Goal: Contribute content

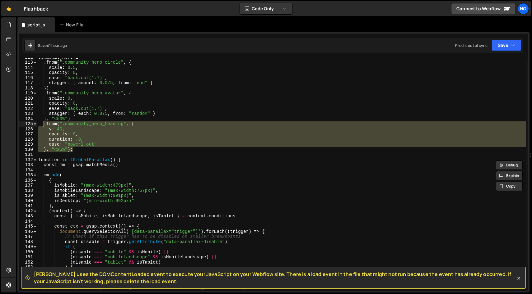
scroll to position [573, 0]
click at [47, 122] on div "communityHeroTl . from ( ".community_hero_circle" , { scale : 0.5 , opacity : 0…" at bounding box center [281, 176] width 488 height 243
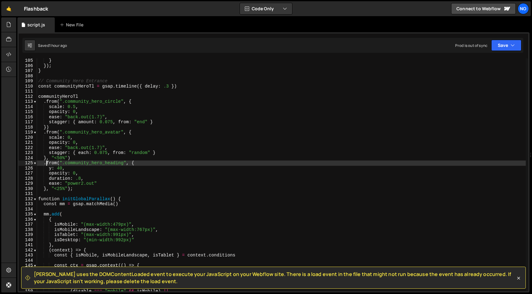
scroll to position [518, 0]
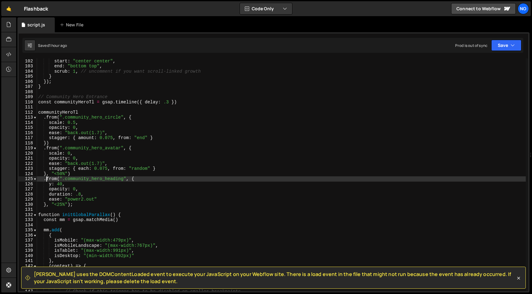
click at [182, 103] on div "trigger : ".home_flow_center" , // adjust to your container start : "center cen…" at bounding box center [281, 174] width 488 height 243
type textarea "const communityHeroTl = gsap.timeline({ delay: .3 })"
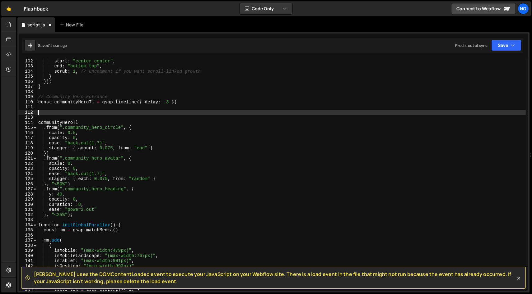
paste textarea "});"
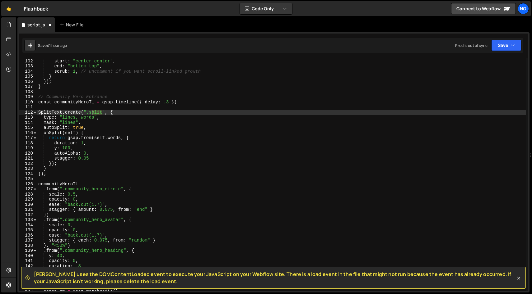
drag, startPoint x: 103, startPoint y: 112, endPoint x: 91, endPoint y: 112, distance: 12.1
click at [91, 112] on div "trigger : ".home_flow_center" , // adjust to your container start : "center cen…" at bounding box center [281, 174] width 488 height 243
paste textarea "community_hero_title"
click at [168, 114] on div "trigger : ".home_flow_center" , // adjust to your container start : "center cen…" at bounding box center [281, 174] width 488 height 243
click at [125, 122] on div "trigger : ".home_flow_center" , // adjust to your container start : "center cen…" at bounding box center [281, 174] width 488 height 243
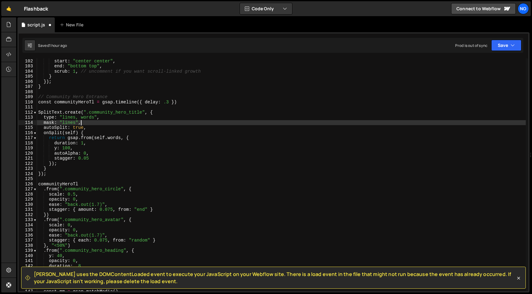
click at [125, 125] on div "trigger : ".home_flow_center" , // adjust to your container start : "center cen…" at bounding box center [281, 174] width 488 height 243
click at [126, 128] on div "trigger : ".home_flow_center" , // adjust to your container start : "center cen…" at bounding box center [281, 174] width 488 height 243
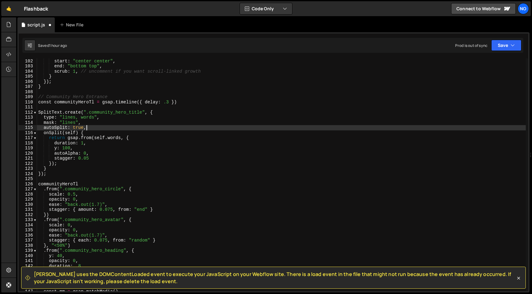
click at [116, 169] on div "trigger : ".home_flow_center" , // adjust to your container start : "center cen…" at bounding box center [281, 174] width 488 height 243
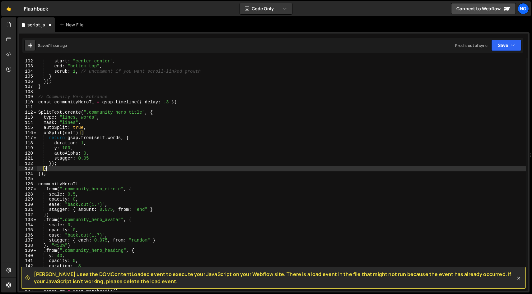
click at [95, 172] on div "trigger : ".home_flow_center" , // adjust to your container start : "center cen…" at bounding box center [281, 174] width 488 height 243
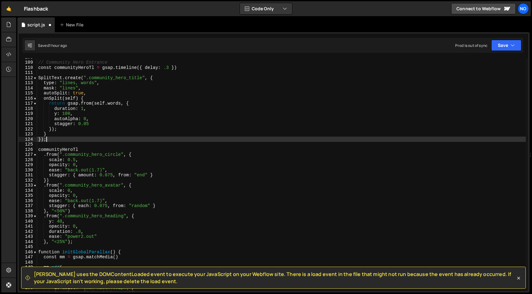
scroll to position [553, 0]
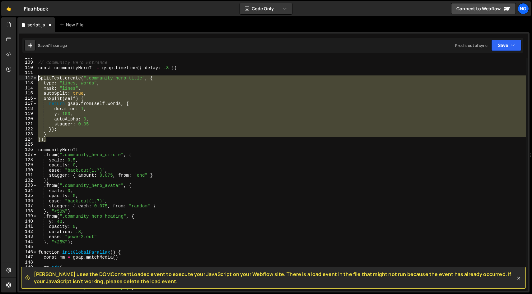
drag, startPoint x: 62, startPoint y: 141, endPoint x: 29, endPoint y: 77, distance: 72.3
click at [29, 77] on div "}); 108 109 110 111 112 113 114 115 116 117 118 119 120 121 122 123 124 125 126…" at bounding box center [273, 174] width 509 height 233
type textarea "SplitText.create(".community_hero_title", { type: "lines, words","
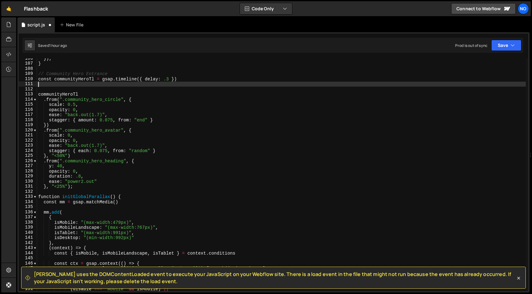
scroll to position [541, 0]
paste textarea "let split = SplitText.create(".split", { type: "words, chars" });"
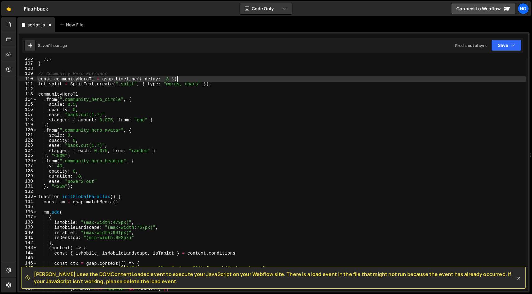
click at [186, 77] on div "}) ; } // Community Hero Entrance const communityHeroTl = gsap . timeline ({ de…" at bounding box center [281, 177] width 488 height 243
type textarea "const communityHeroTl = gsap.timeline({ delay: .3 })"
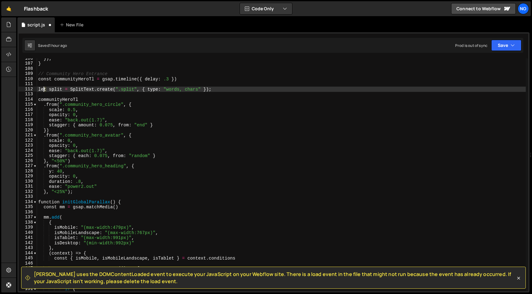
drag, startPoint x: 46, startPoint y: 90, endPoint x: 39, endPoint y: 90, distance: 6.8
click at [40, 90] on div "}) ; } // Community Hero Entrance const communityHeroTl = gsap . timeline ({ de…" at bounding box center [281, 177] width 488 height 243
click at [49, 90] on div "}) ; } // Community Hero Entrance const communityHeroTl = gsap . timeline ({ de…" at bounding box center [281, 177] width 488 height 243
drag, startPoint x: 147, startPoint y: 89, endPoint x: 136, endPoint y: 89, distance: 11.2
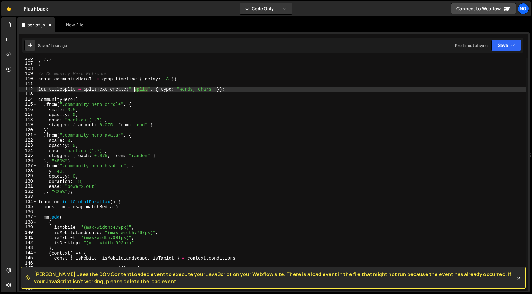
click at [136, 89] on div "}) ; } // Community Hero Entrance const communityHeroTl = gsap . timeline ({ de…" at bounding box center [281, 177] width 488 height 243
click at [292, 88] on div "}) ; } // Community Hero Entrance const communityHeroTl = gsap . timeline ({ de…" at bounding box center [281, 177] width 488 height 243
drag, startPoint x: 201, startPoint y: 90, endPoint x: 254, endPoint y: 90, distance: 53.5
click at [254, 90] on div "}) ; } // Community Hero Entrance const communityHeroTl = gsap . timeline ({ de…" at bounding box center [281, 177] width 488 height 243
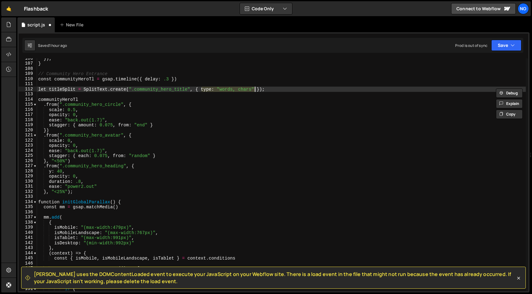
paste textarea "autoSplit: true,"
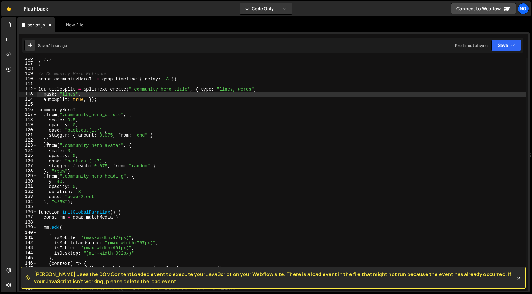
click at [43, 94] on div "}) ; } // Community Hero Entrance const communityHeroTl = gsap . timeline ({ de…" at bounding box center [281, 177] width 488 height 243
click at [203, 89] on div "}) ; } // Community Hero Entrance const communityHeroTl = gsap . timeline ({ de…" at bounding box center [281, 177] width 488 height 243
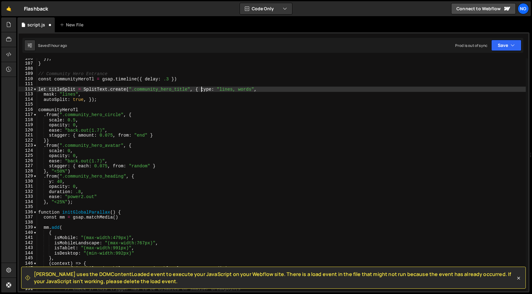
scroll to position [0, 0]
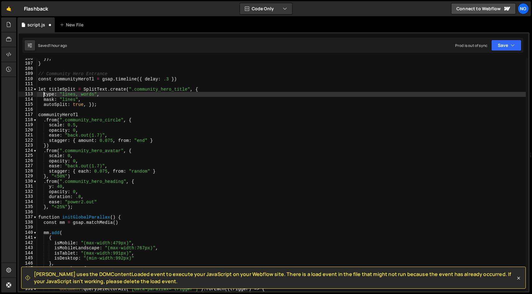
click at [90, 104] on div "}) ; } // Community Hero Entrance const communityHeroTl = gsap . timeline ({ de…" at bounding box center [281, 177] width 488 height 243
type textarea "autoSplit: true, });"
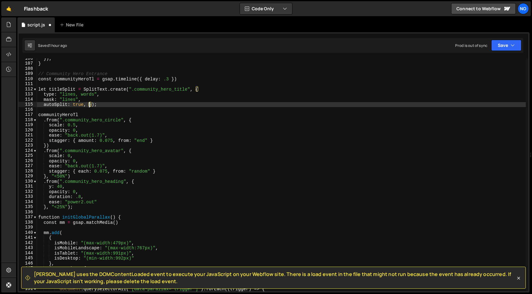
scroll to position [0, 0]
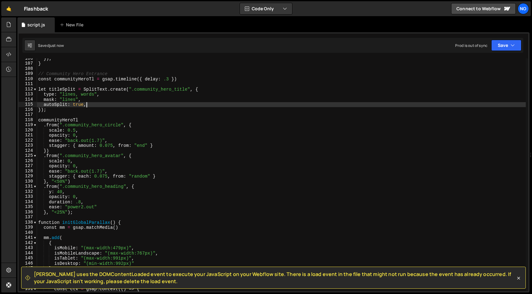
click at [105, 108] on div "}) ; } // Community Hero Entrance const communityHeroTl = gsap . timeline ({ de…" at bounding box center [281, 177] width 488 height 243
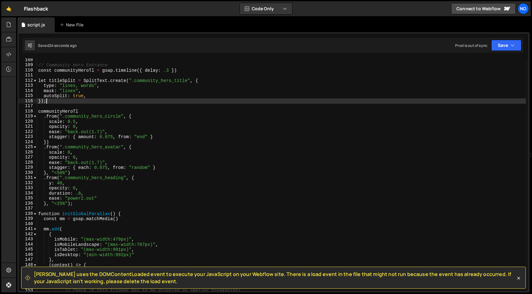
scroll to position [553, 0]
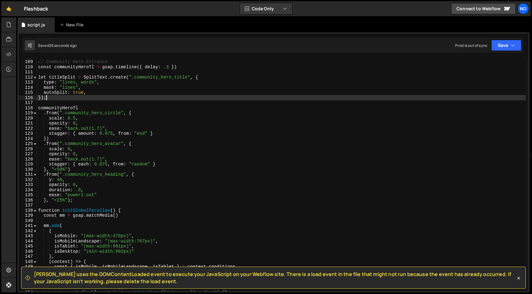
click at [81, 201] on div "// Community Hero Entrance const communityHeroTl = gsap . timeline ({ delay : .…" at bounding box center [281, 175] width 488 height 243
type textarea "}, "<25%");"
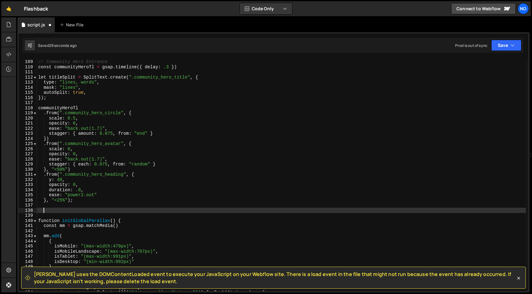
paste textarea "});"
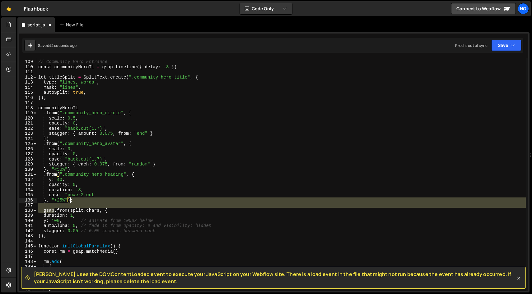
drag, startPoint x: 55, startPoint y: 211, endPoint x: 71, endPoint y: 201, distance: 19.1
click at [71, 201] on div "// Community Hero Entrance const communityHeroTl = gsap . timeline ({ delay : .…" at bounding box center [281, 175] width 488 height 243
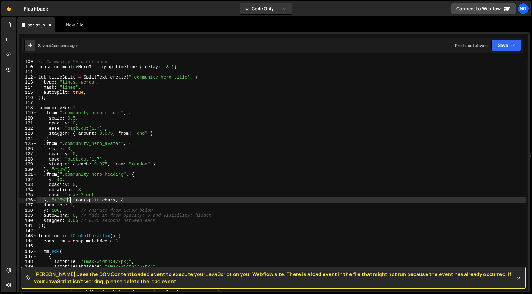
scroll to position [0, 0]
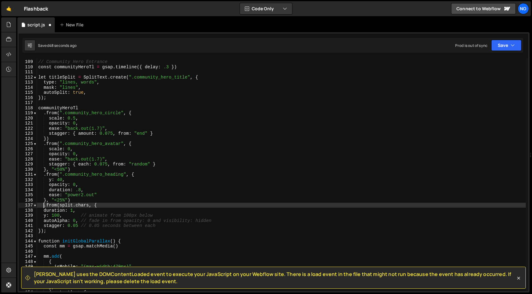
click at [63, 76] on div "// Community Hero Entrance const communityHeroTl = gsap . timeline ({ delay : .…" at bounding box center [281, 175] width 488 height 243
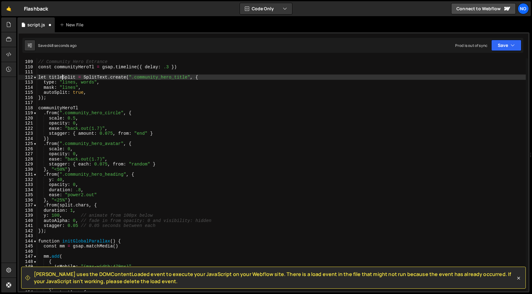
click at [63, 76] on div "// Community Hero Entrance const communityHeroTl = gsap . timeline ({ delay : .…" at bounding box center [281, 175] width 488 height 243
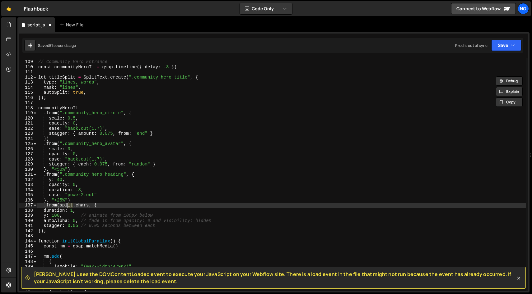
drag, startPoint x: 72, startPoint y: 205, endPoint x: 61, endPoint y: 205, distance: 11.2
click at [61, 205] on div "// Community Hero Entrance const communityHeroTl = gsap . timeline ({ delay : .…" at bounding box center [281, 175] width 488 height 243
paste textarea "titleSplit"
click at [95, 206] on div "// Community Hero Entrance const communityHeroTl = gsap . timeline ({ delay : .…" at bounding box center [281, 175] width 488 height 243
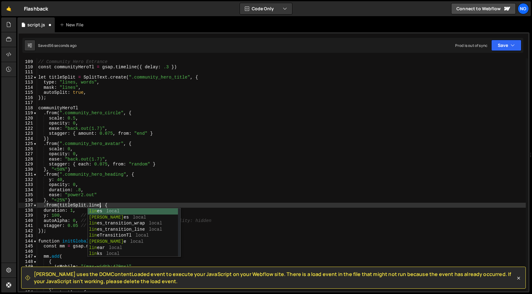
scroll to position [0, 4]
click at [80, 209] on div "// Community Hero Entrance const communityHeroTl = gsap . timeline ({ delay : .…" at bounding box center [281, 175] width 488 height 243
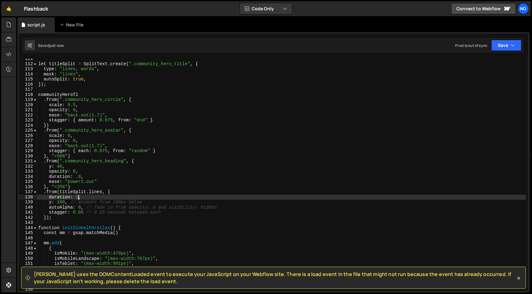
scroll to position [567, 0]
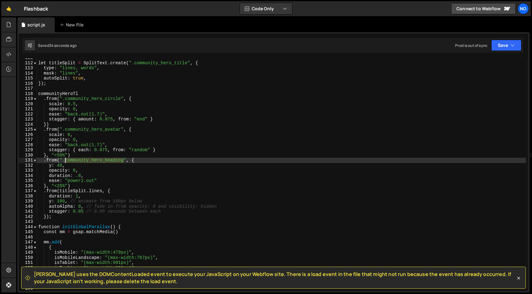
drag, startPoint x: 123, startPoint y: 161, endPoint x: 65, endPoint y: 162, distance: 57.5
click at [65, 162] on div "let titleSplit = SplitText . create ( ".community_hero_title" , { type : "lines…" at bounding box center [281, 176] width 488 height 243
paste textarea "eyebrow"
click at [63, 206] on div "let titleSplit = SplitText . create ( ".community_hero_title" , { type : "lines…" at bounding box center [281, 176] width 488 height 243
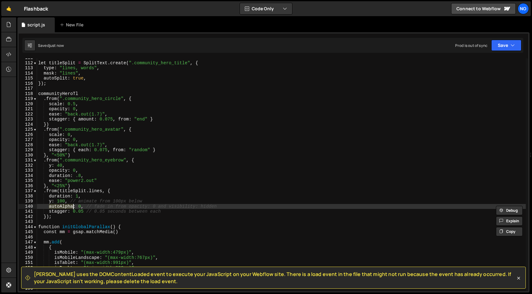
click at [58, 172] on div "let titleSplit = SplitText . create ( ".community_hero_title" , { type : "lines…" at bounding box center [281, 176] width 488 height 243
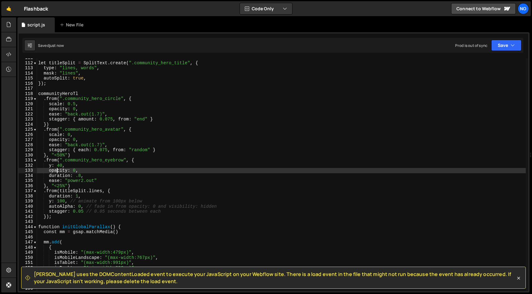
click at [58, 172] on div "let titleSplit = SplitText . create ( ".community_hero_title" , { type : "lines…" at bounding box center [281, 176] width 488 height 243
paste textarea "autoAlpha"
click at [101, 174] on div "let titleSplit = SplitText . create ( ".community_hero_title" , { type : "lines…" at bounding box center [281, 176] width 488 height 243
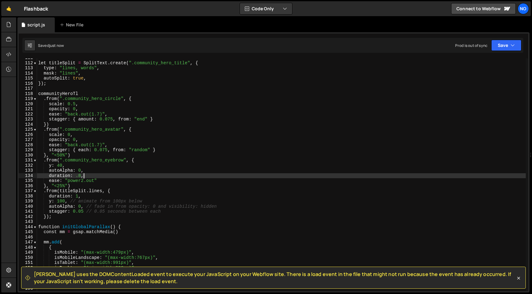
click at [58, 141] on div "let titleSplit = SplitText . create ( ".community_hero_title" , { type : "lines…" at bounding box center [281, 176] width 488 height 243
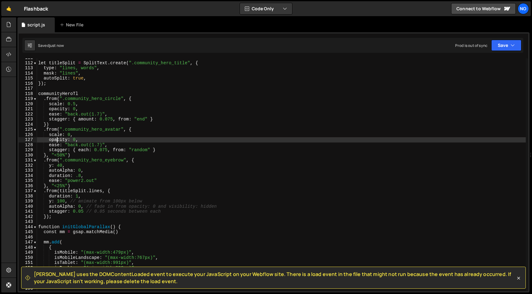
click at [58, 141] on div "let titleSplit = SplitText . create ( ".community_hero_title" , { type : "lines…" at bounding box center [281, 176] width 488 height 243
paste textarea "autoAlpha"
click at [57, 110] on div "let titleSplit = SplitText . create ( ".community_hero_title" , { type : "lines…" at bounding box center [281, 176] width 488 height 243
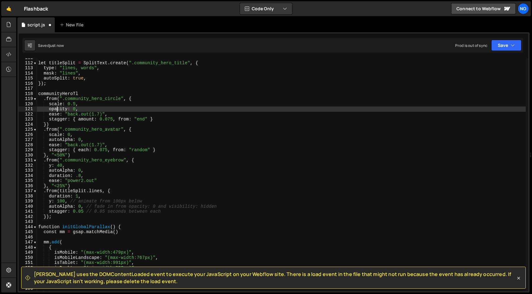
click at [57, 110] on div "let titleSplit = SplitText . create ( ".community_hero_title" , { type : "lines…" at bounding box center [281, 176] width 488 height 243
paste textarea "autoAlpha"
click at [136, 203] on div "let titleSplit = SplitText . create ( ".community_hero_title" , { type : "lines…" at bounding box center [281, 176] width 488 height 243
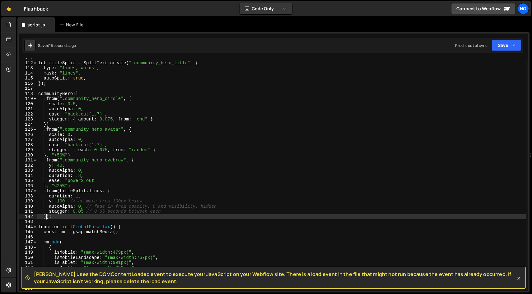
click at [46, 217] on div "let titleSplit = SplitText . create ( ".community_hero_title" , { type : "lines…" at bounding box center [281, 176] width 488 height 243
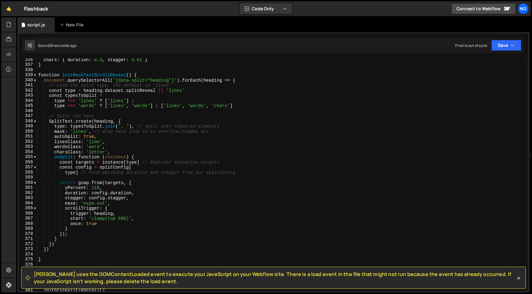
scroll to position [1720, 0]
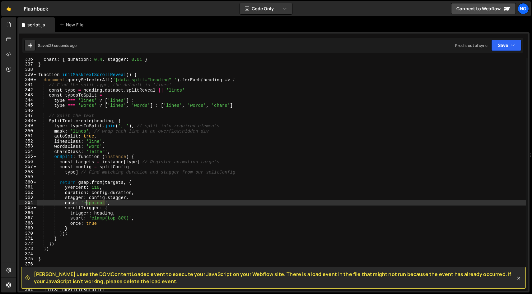
drag, startPoint x: 105, startPoint y: 204, endPoint x: 85, endPoint y: 204, distance: 20.2
click at [85, 204] on div "chars : { duration : 0.4 , stagger : 0.01 } } function initMaskTextScrollReveal…" at bounding box center [281, 178] width 488 height 243
click at [117, 201] on div "chars : { duration : 0.4 , stagger : 0.01 } } function initMaskTextScrollReveal…" at bounding box center [281, 178] width 488 height 243
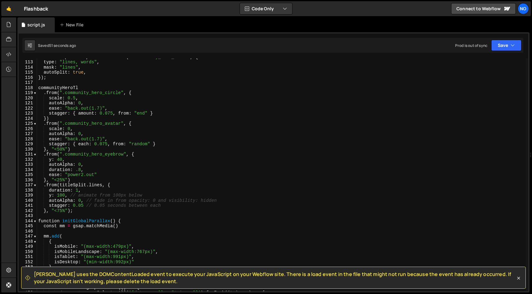
scroll to position [576, 0]
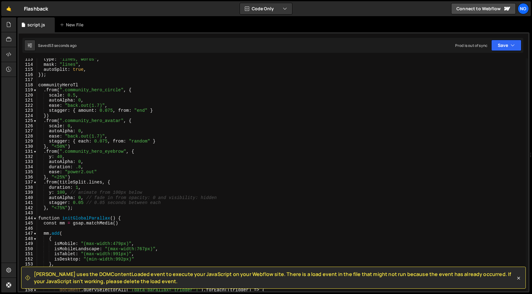
click at [78, 187] on div "type : "lines, words" , mask : "lines" , autoSplit : true , }) ; communityHeroT…" at bounding box center [281, 178] width 488 height 243
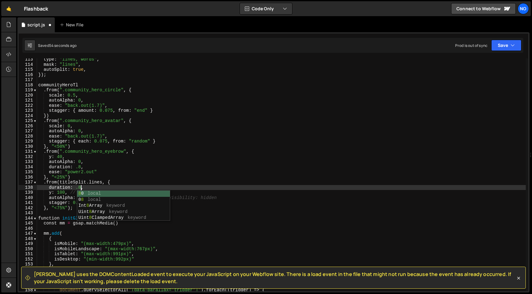
scroll to position [0, 3]
click at [64, 200] on div "type : "lines, words" , mask : "lines" , autoSplit : true , }) ; communityHeroT…" at bounding box center [281, 178] width 488 height 243
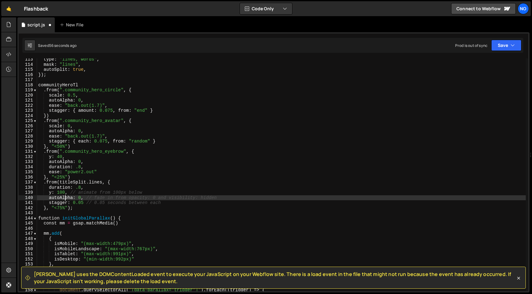
click at [82, 203] on div "type : "lines, words" , mask : "lines" , autoSplit : true , }) ; communityHeroT…" at bounding box center [281, 178] width 488 height 243
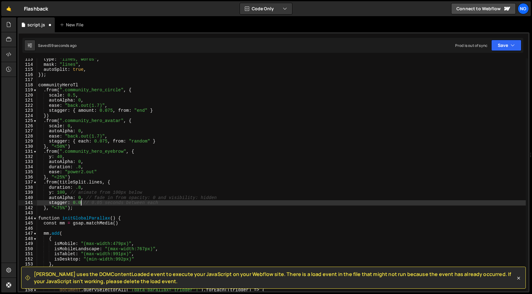
type textarea "stagger: 0.08 // 0.05 seconds between each"
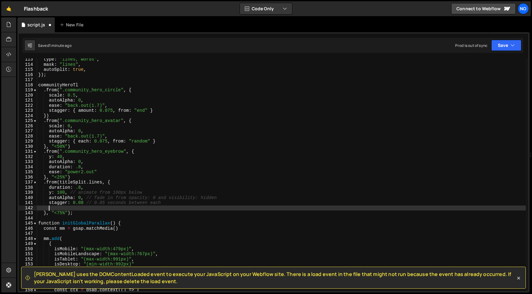
scroll to position [0, 0]
paste textarea "expo.out"
type textarea "ease: "expo.out"
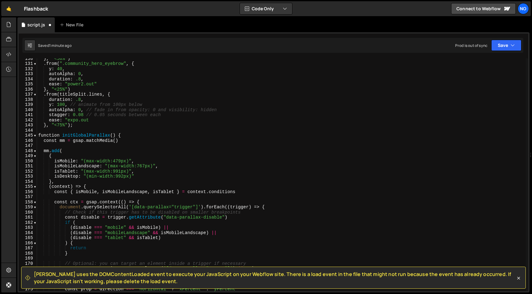
scroll to position [664, 0]
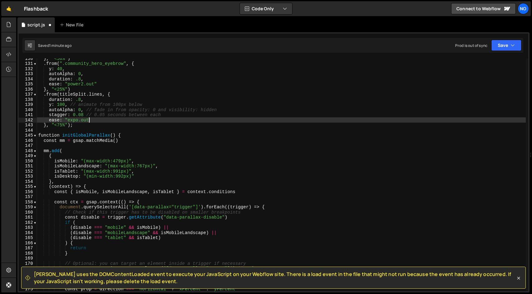
click at [91, 121] on div "} , "<50%" ) . from ( ".community_hero_eyebrow" , { y : 40 , autoAlpha : 0 , du…" at bounding box center [281, 177] width 488 height 243
click at [124, 124] on div "} , "<50%" ) . from ( ".community_hero_eyebrow" , { y : 40 , autoAlpha : 0 , du…" at bounding box center [281, 177] width 488 height 243
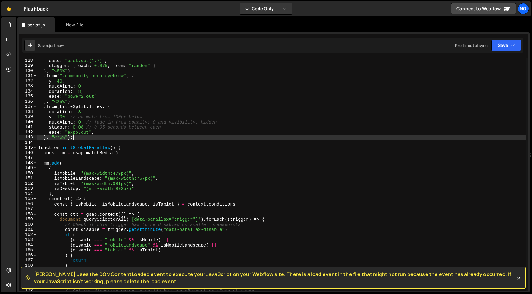
scroll to position [649, 0]
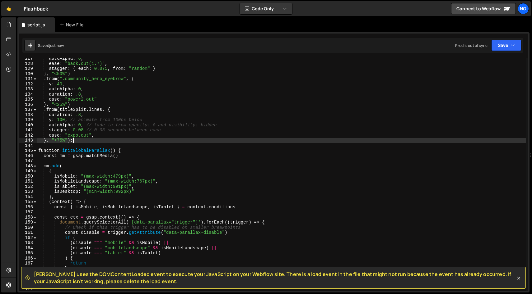
click at [83, 130] on div "autoAlpha : 0 , ease : "back.out(1.7)" , stagger : { each : 0.075 , from : "ran…" at bounding box center [281, 177] width 488 height 243
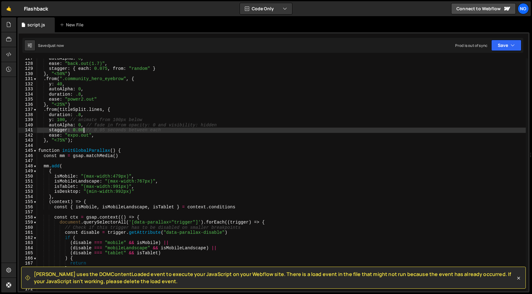
scroll to position [0, 3]
click at [64, 141] on div "autoAlpha : 0 , ease : "back.out(1.7)" , stagger : { each : 0.075 , from : "ran…" at bounding box center [281, 177] width 488 height 243
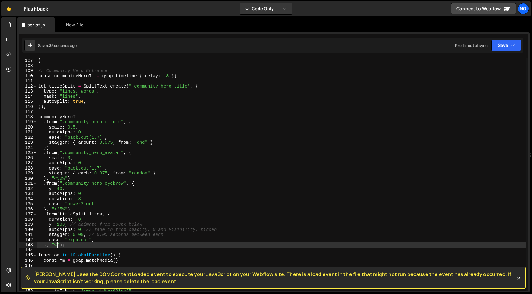
scroll to position [537, 0]
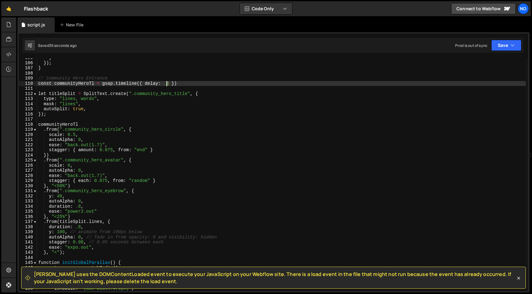
drag, startPoint x: 169, startPoint y: 84, endPoint x: 174, endPoint y: 97, distance: 14.2
click at [167, 84] on div "} }) ; } // Community Hero Entrance const communityHeroTl = gsap . timeline ({ …" at bounding box center [281, 176] width 488 height 243
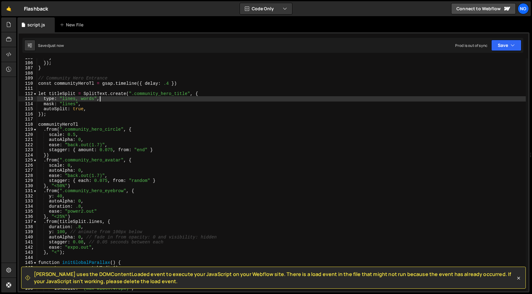
click at [119, 99] on div "} }) ; } // Community Hero Entrance const communityHeroTl = gsap . timeline ({ …" at bounding box center [281, 176] width 488 height 243
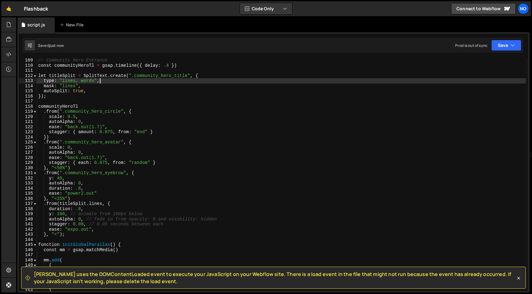
scroll to position [560, 0]
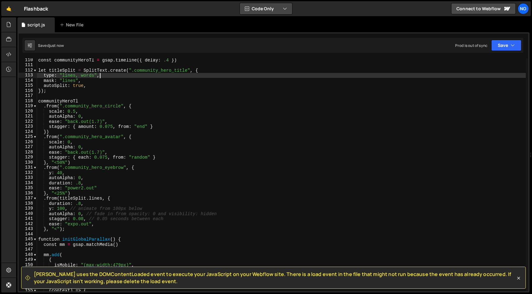
type textarea "type: "lines, words","
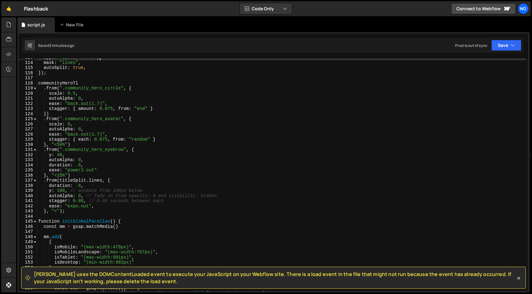
scroll to position [578, 0]
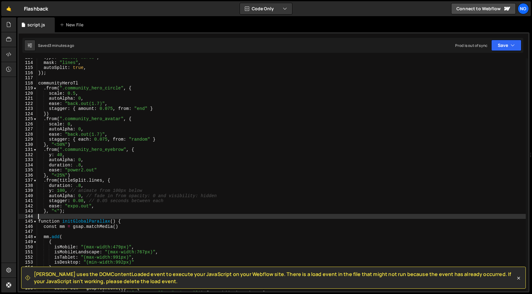
click at [90, 215] on div "type : "lines, words" , mask : "lines" , autoSplit : true , }) ; communityHeroT…" at bounding box center [281, 176] width 488 height 243
click at [89, 211] on div "type : "lines, words" , mask : "lines" , autoSplit : true , }) ; communityHeroT…" at bounding box center [281, 176] width 488 height 243
type textarea "}, "<");"
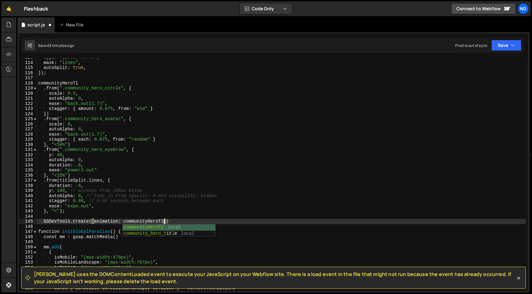
scroll to position [0, 9]
click at [237, 224] on div "type : "lines, words" , mask : "lines" , autoSplit : true , }) ; communityHeroT…" at bounding box center [281, 176] width 488 height 243
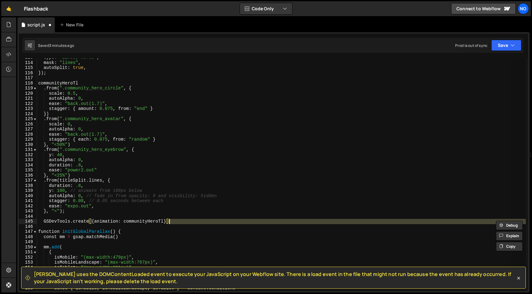
click at [238, 222] on div "type : "lines, words" , mask : "lines" , autoSplit : true , }) ; communityHeroT…" at bounding box center [281, 174] width 488 height 233
drag, startPoint x: 161, startPoint y: 223, endPoint x: 131, endPoint y: 230, distance: 31.0
click at [121, 224] on div "type : "lines, words" , mask : "lines" , autoSplit : true , }) ; communityHeroT…" at bounding box center [281, 176] width 488 height 243
click at [142, 222] on div "type : "lines, words" , mask : "lines" , autoSplit : true , }) ; communityHeroT…" at bounding box center [281, 176] width 488 height 243
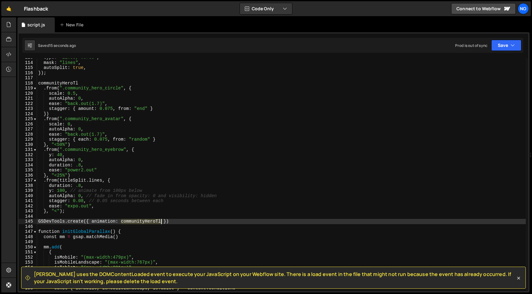
click at [142, 222] on div "type : "lines, words" , mask : "lines" , autoSplit : true , }) ; communityHeroT…" at bounding box center [281, 176] width 488 height 243
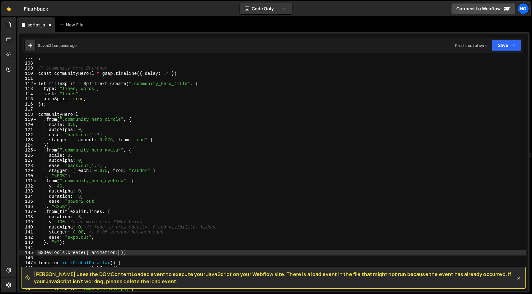
scroll to position [546, 0]
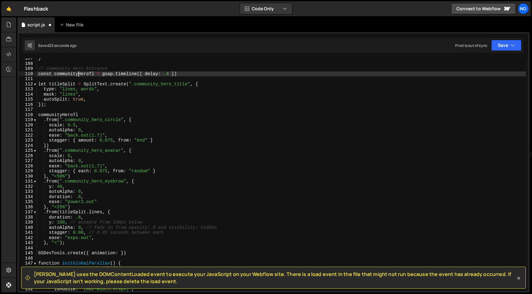
click at [78, 74] on div "} // Community Hero Entrance const communityHeroTl = gsap . timeline ({ delay :…" at bounding box center [281, 177] width 488 height 243
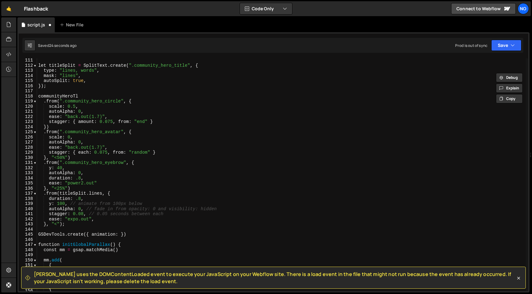
scroll to position [566, 0]
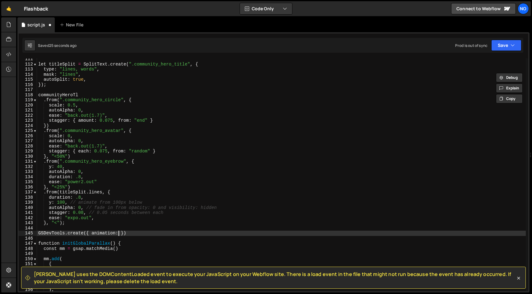
click at [118, 234] on div "let titleSplit = SplitText . create ( ".community_hero_title" , { type : "lines…" at bounding box center [281, 178] width 488 height 243
paste textarea "communityHeroTl"
type textarea "GSDevTools.create({ animation: communityHeroTl })"
click at [177, 233] on div "let titleSplit = SplitText . create ( ".community_hero_title" , { type : "lines…" at bounding box center [281, 178] width 488 height 243
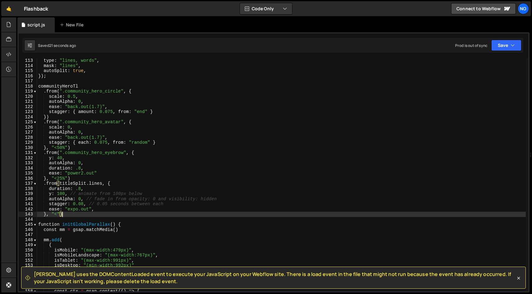
scroll to position [575, 0]
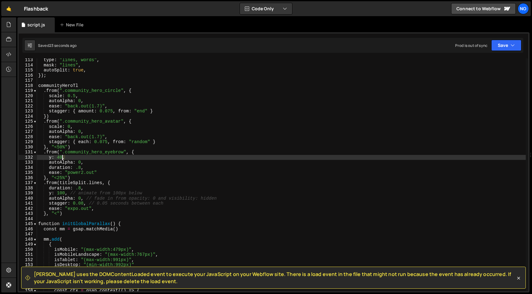
drag, startPoint x: 56, startPoint y: 157, endPoint x: 36, endPoint y: 157, distance: 19.9
click at [36, 157] on div "}, "<") 113 114 115 116 117 118 119 120 121 122 123 124 125 126 127 128 129 130…" at bounding box center [273, 174] width 509 height 233
type textarea "y: 40,"
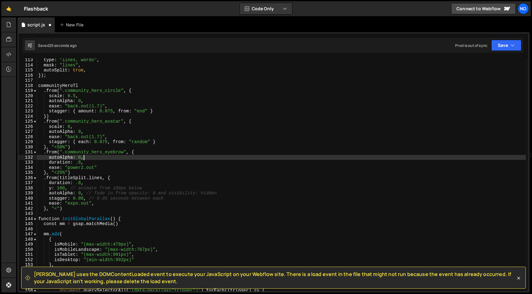
click at [96, 159] on div "type : "lines, words" , mask : "lines" , autoSplit : true , }) ; communityHeroT…" at bounding box center [281, 179] width 488 height 243
type textarea "autoAlpha: 0,"
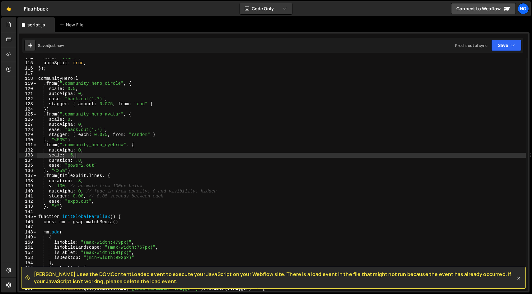
scroll to position [583, 0]
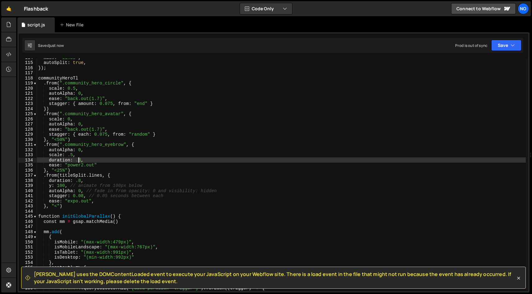
click at [78, 160] on div "mask : "lines" , autoSplit : true , }) ; communityHeroTl . from ( ".community_h…" at bounding box center [281, 176] width 488 height 243
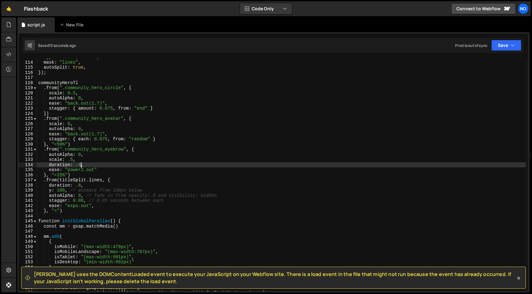
scroll to position [576, 0]
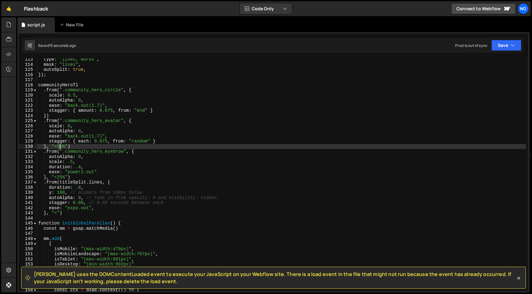
drag, startPoint x: 59, startPoint y: 146, endPoint x: 75, endPoint y: 155, distance: 17.8
click at [58, 147] on div "type : "lines, words" , mask : "lines" , autoSplit : true , }) ; communityHeroT…" at bounding box center [281, 178] width 488 height 243
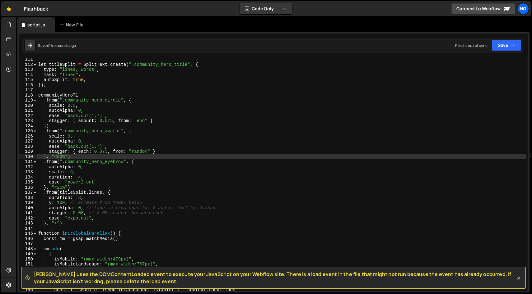
scroll to position [564, 0]
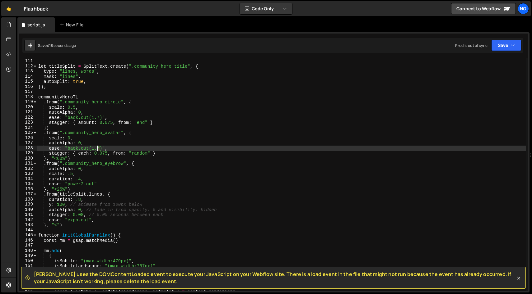
drag, startPoint x: 99, startPoint y: 148, endPoint x: 98, endPoint y: 151, distance: 3.4
click at [97, 148] on div "const communityHeroTl = gsap . timeline ({ delay : .4 }) let titleSplit = Split…" at bounding box center [281, 174] width 488 height 243
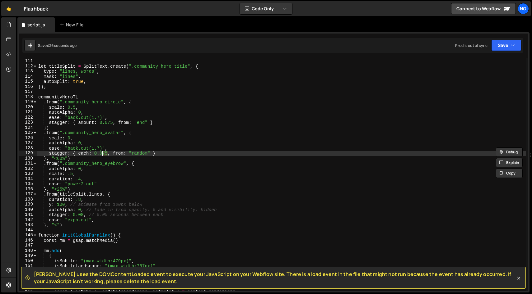
drag, startPoint x: 107, startPoint y: 154, endPoint x: 104, endPoint y: 158, distance: 6.0
click at [102, 153] on div "const communityHeroTl = gsap . timeline ({ delay : .4 }) let titleSplit = Split…" at bounding box center [281, 174] width 488 height 243
click at [101, 153] on div "const communityHeroTl = gsap . timeline ({ delay : .4 }) let titleSplit = Split…" at bounding box center [281, 174] width 488 height 243
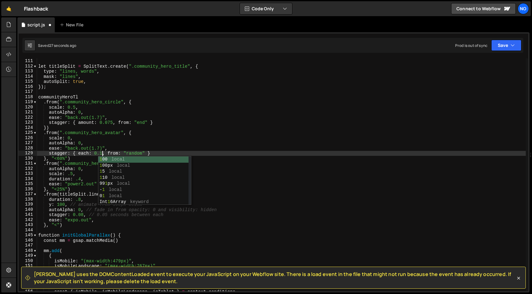
scroll to position [0, 4]
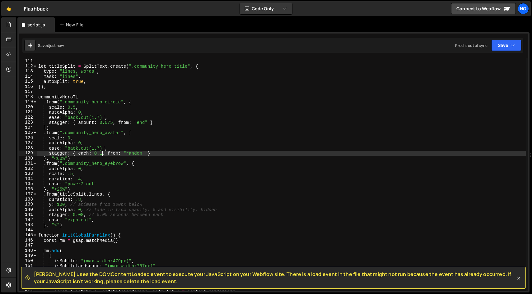
type textarea "stagger: { each: 0.1, from: "random" }"
